Goal: Use online tool/utility: Use online tool/utility

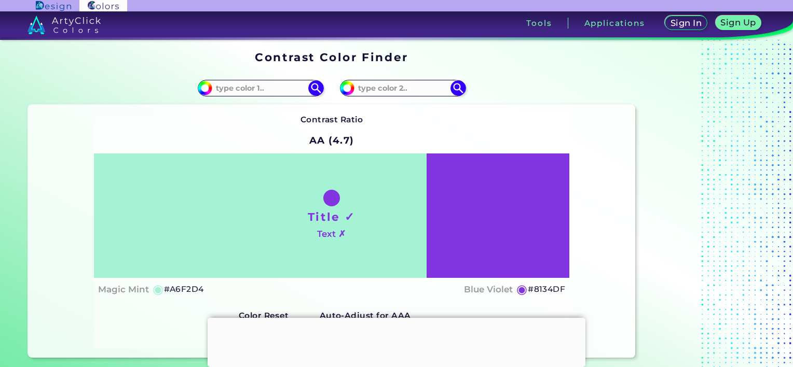
click at [521, 289] on h5 "◉" at bounding box center [521, 289] width 11 height 12
drag, startPoint x: 523, startPoint y: 289, endPoint x: 568, endPoint y: 291, distance: 45.2
click at [568, 291] on div "Title ✓ Text ✗ Magic Mint ◉ #A6F2D4 Blue Violet ◉ #8134DF" at bounding box center [332, 227] width 476 height 147
click at [258, 90] on input at bounding box center [260, 88] width 97 height 14
paste input "417799"
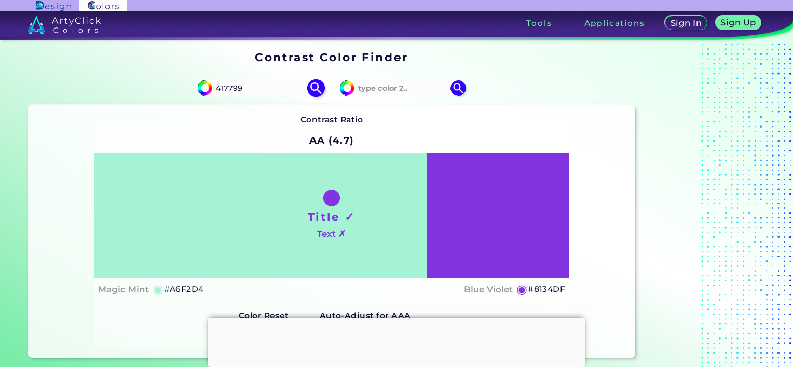
type input "417799"
click at [317, 89] on img at bounding box center [316, 88] width 18 height 18
type input "#417799"
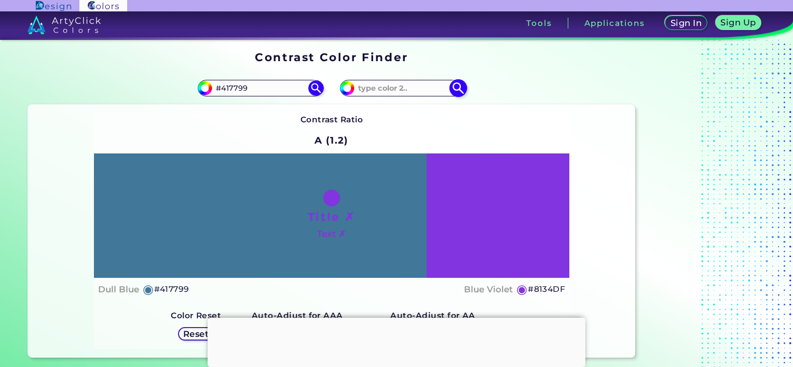
click at [459, 92] on img at bounding box center [458, 88] width 18 height 18
click at [388, 79] on div "#8134df" at bounding box center [484, 88] width 304 height 33
click at [388, 84] on input at bounding box center [403, 88] width 97 height 14
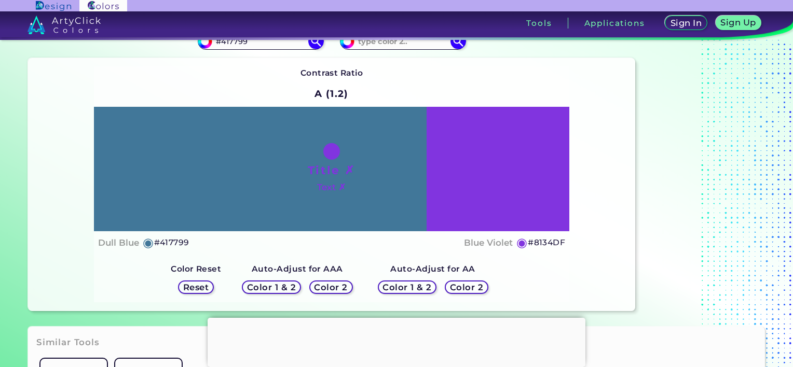
scroll to position [104, 0]
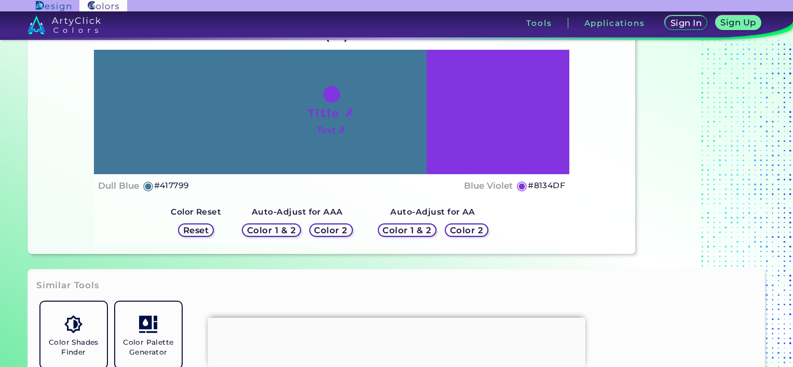
click at [340, 229] on h5 "Color 2" at bounding box center [331, 230] width 30 height 8
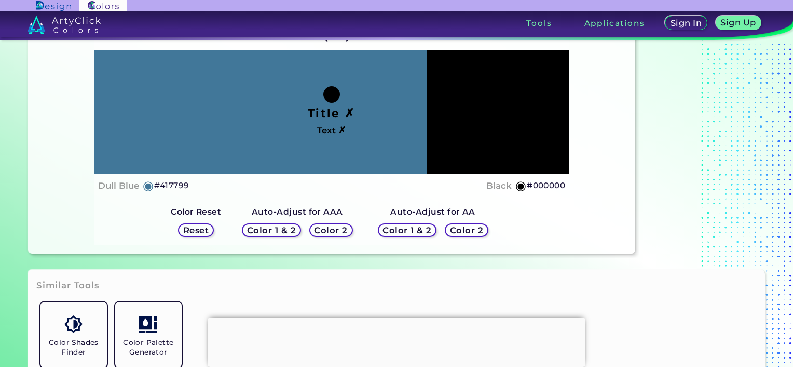
click at [468, 234] on h5 "Color 2" at bounding box center [467, 230] width 30 height 8
click at [324, 233] on h5 "Color 2" at bounding box center [331, 230] width 30 height 8
click at [468, 231] on h5 "Color 2" at bounding box center [467, 230] width 30 height 8
click at [206, 229] on h5 "Reset" at bounding box center [195, 230] width 23 height 8
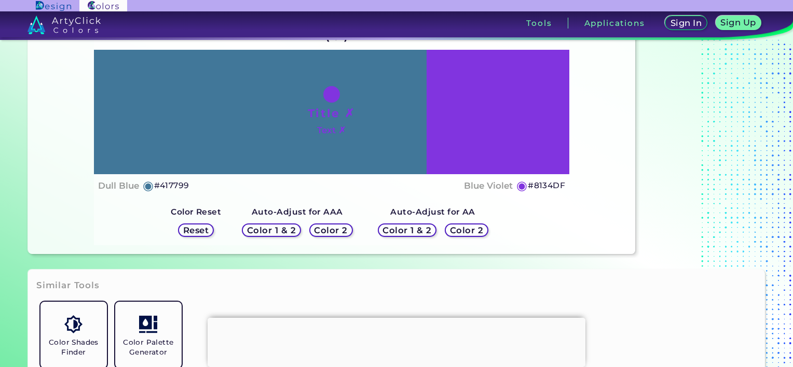
click at [206, 229] on h5 "Reset" at bounding box center [195, 230] width 23 height 8
click at [196, 228] on h5 "Reset" at bounding box center [195, 230] width 23 height 8
click at [279, 226] on h5 "Color 1 & 2" at bounding box center [272, 230] width 44 height 8
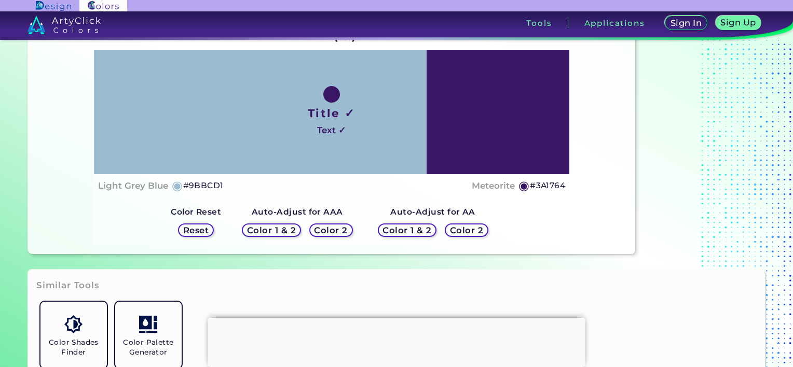
click at [280, 226] on h5 "Color 1 & 2" at bounding box center [272, 230] width 44 height 8
click at [319, 228] on h5 "Color 2" at bounding box center [331, 230] width 30 height 8
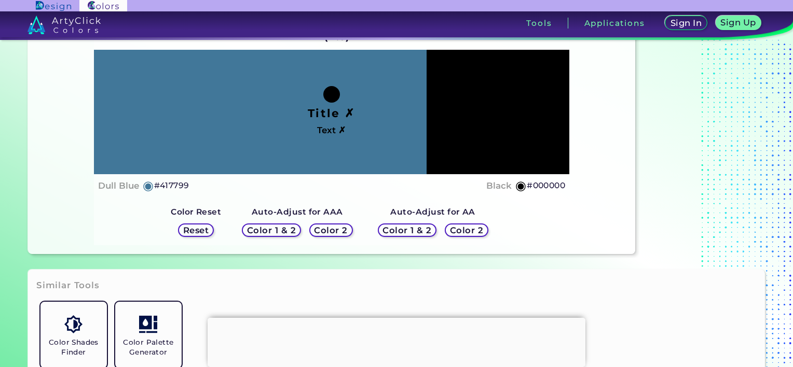
click at [278, 228] on h5 "Color 1 & 2" at bounding box center [272, 230] width 44 height 8
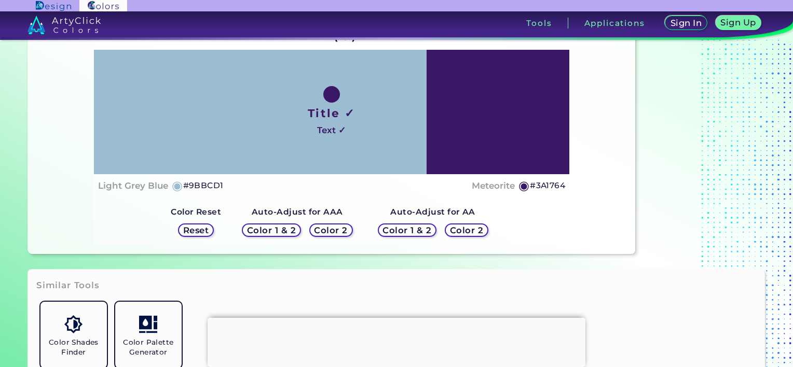
click at [317, 227] on h5 "Color 2" at bounding box center [331, 230] width 30 height 8
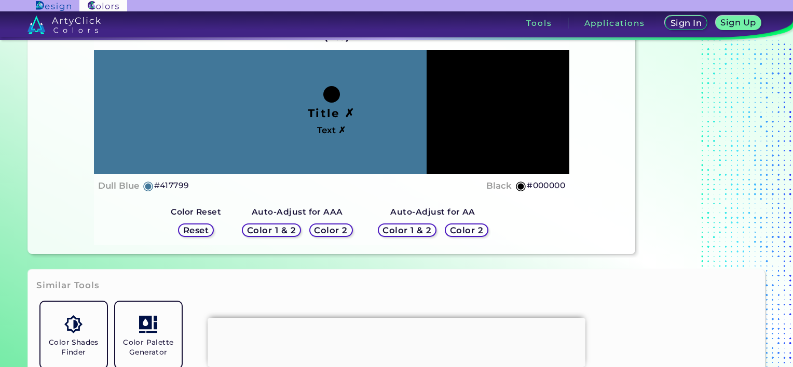
click at [276, 228] on h5 "Color 1 & 2" at bounding box center [272, 230] width 44 height 8
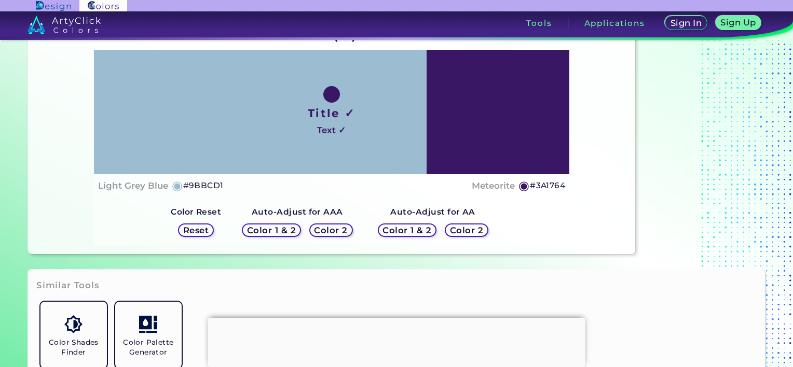
click at [293, 231] on h5 "Color 1 & 2" at bounding box center [271, 230] width 44 height 8
click at [393, 230] on h5 "Color 1 & 2" at bounding box center [407, 230] width 44 height 8
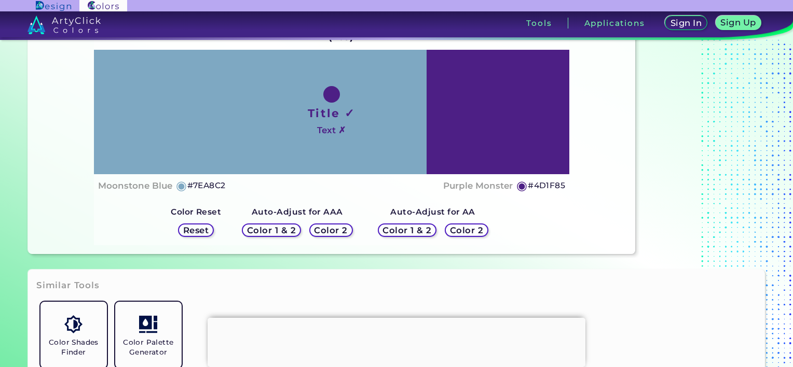
click at [390, 230] on h5 "Color 1 & 2" at bounding box center [407, 230] width 44 height 8
drag, startPoint x: 390, startPoint y: 230, endPoint x: 607, endPoint y: 214, distance: 217.0
click at [622, 210] on div "Contrast Ratio AA (4.5) Title ✓ Text ✗ Moonstone Blue ◉ #7EA8C2 Purple Monster ◉" at bounding box center [331, 127] width 607 height 253
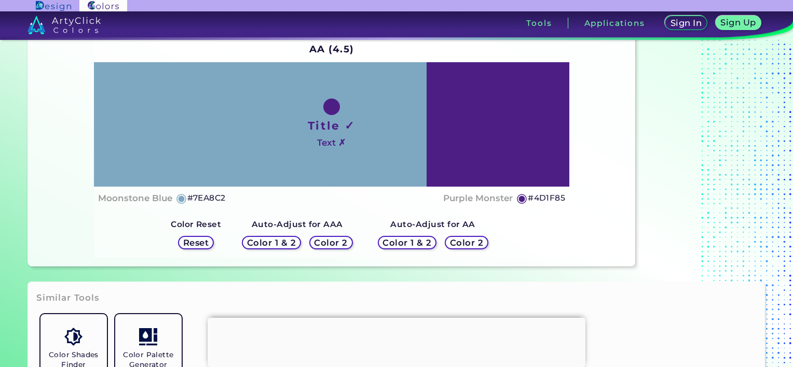
scroll to position [208, 0]
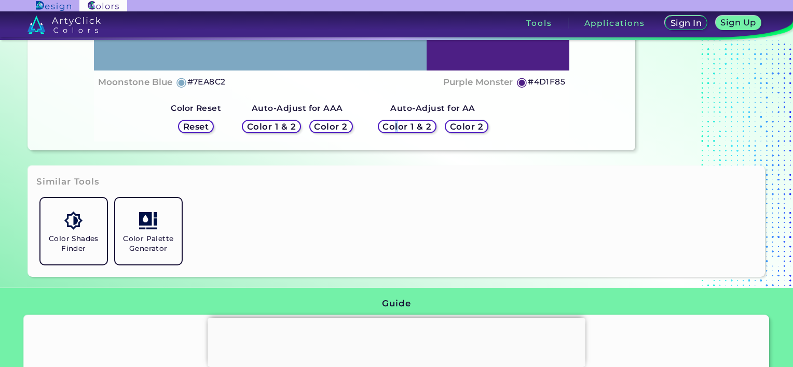
click at [394, 128] on h5 "Color 1 & 2" at bounding box center [407, 126] width 44 height 8
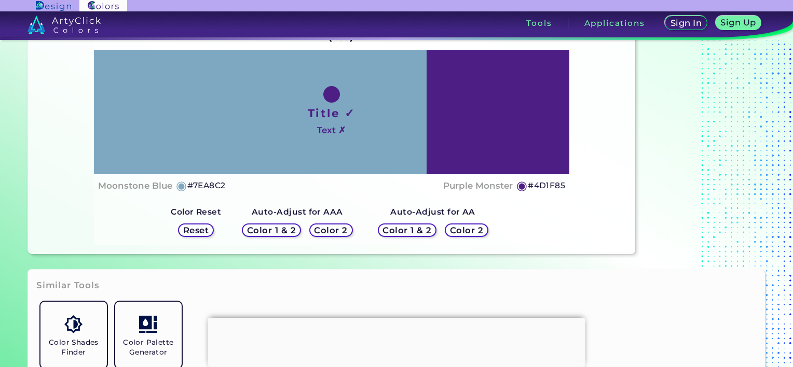
click at [568, 220] on div "Contrast Ratio AA (4.5) Title ✓ Text ✗ Moonstone Blue ◉ #7EA8C2 ◉" at bounding box center [332, 127] width 476 height 236
